Goal: Task Accomplishment & Management: Manage account settings

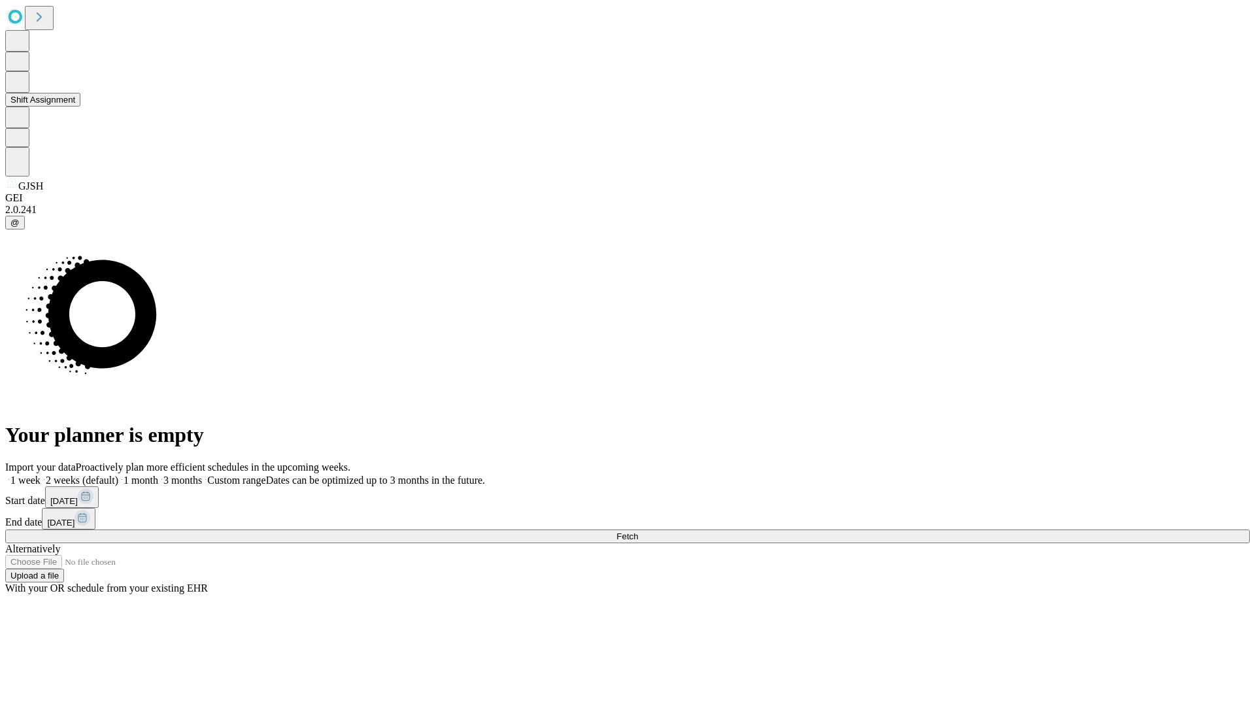
click at [80, 107] on button "Shift Assignment" at bounding box center [42, 100] width 75 height 14
